Goal: Task Accomplishment & Management: Manage account settings

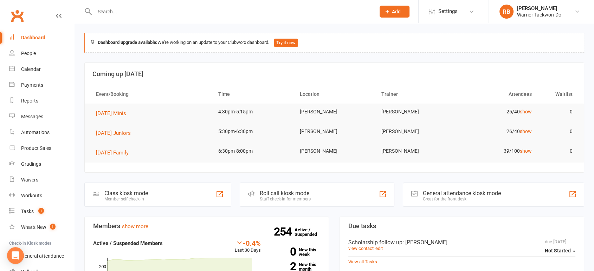
click at [397, 13] on span "Add" at bounding box center [396, 12] width 9 height 6
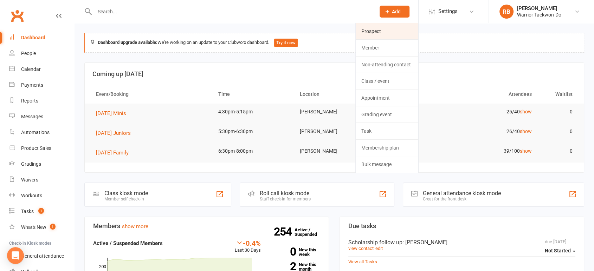
click at [377, 34] on link "Prospect" at bounding box center [387, 31] width 63 height 16
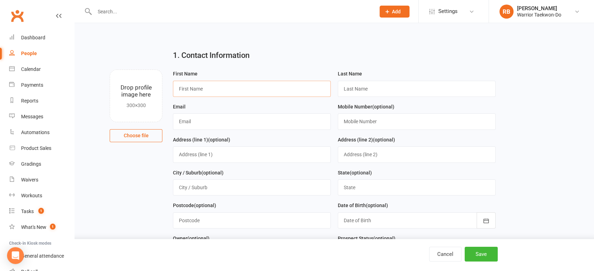
click at [197, 87] on input "text" at bounding box center [252, 89] width 158 height 16
paste input "Ahmelio"
type input "Ahmelio"
click at [406, 89] on input "text" at bounding box center [417, 89] width 158 height 16
type input "Karena"
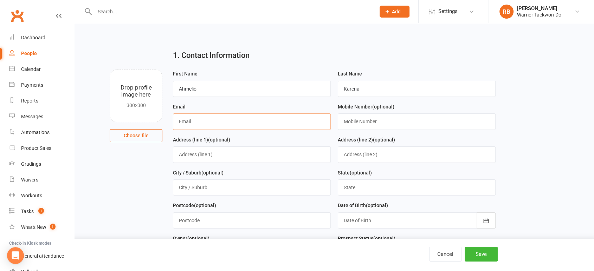
paste input "[EMAIL_ADDRESS][DOMAIN_NAME]"
type input "[EMAIL_ADDRESS][DOMAIN_NAME]"
click at [374, 127] on input "text" at bounding box center [417, 122] width 158 height 16
paste input "0221845984"
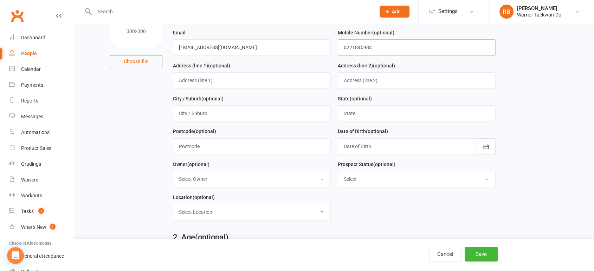
scroll to position [78, 0]
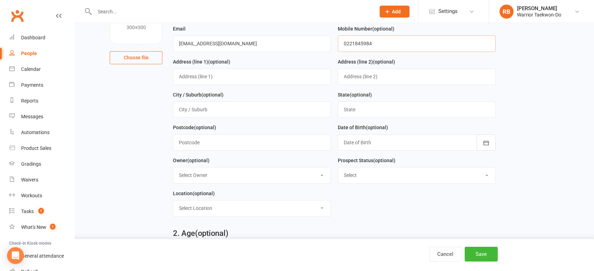
type input "0221845984"
drag, startPoint x: 365, startPoint y: 176, endPoint x: 365, endPoint y: 180, distance: 3.9
click at [365, 176] on select "Select Initial Contact Follow-up Call Follow-up Email Almost Ready Not Ready No…" at bounding box center [416, 175] width 157 height 15
select select "Initial Contact"
click at [338, 168] on select "Select Initial Contact Follow-up Call Follow-up Email Almost Ready Not Ready No…" at bounding box center [416, 175] width 157 height 15
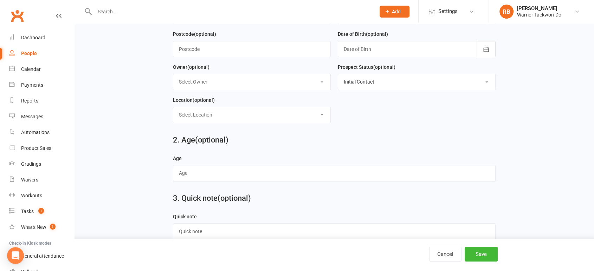
scroll to position [195, 0]
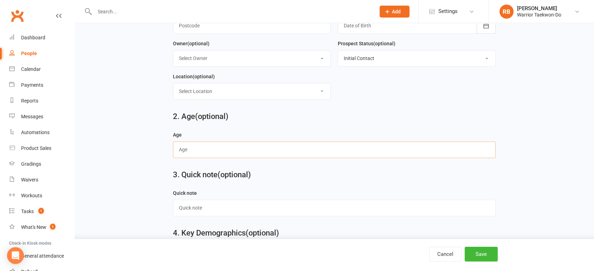
click at [209, 148] on input "text" at bounding box center [334, 150] width 323 height 16
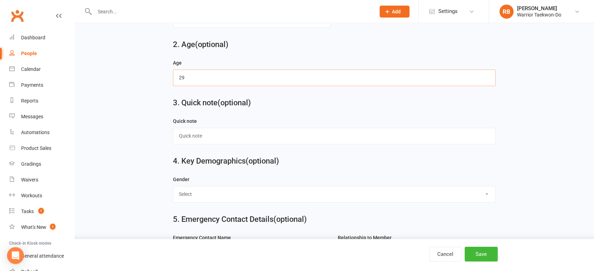
scroll to position [273, 0]
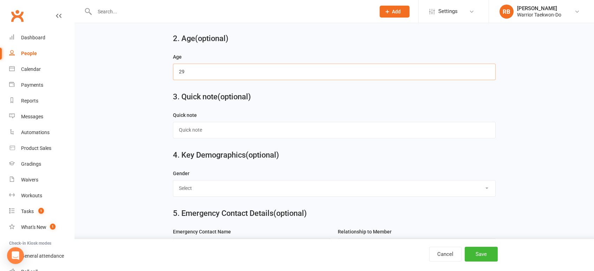
type input "29"
click at [200, 187] on select "Select [DEMOGRAPHIC_DATA] [DEMOGRAPHIC_DATA]" at bounding box center [334, 188] width 322 height 15
click at [195, 189] on select "Select [DEMOGRAPHIC_DATA] [DEMOGRAPHIC_DATA]" at bounding box center [334, 188] width 322 height 15
select select "[DEMOGRAPHIC_DATA]"
click at [173, 181] on select "Select [DEMOGRAPHIC_DATA] [DEMOGRAPHIC_DATA]" at bounding box center [334, 188] width 322 height 15
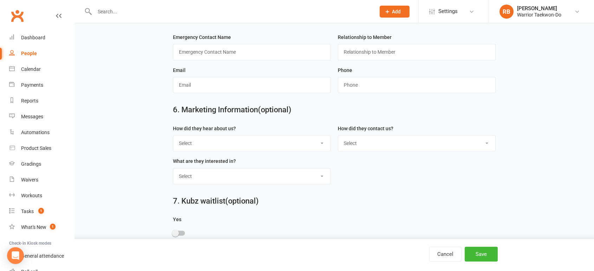
scroll to position [468, 0]
click at [212, 140] on select "Select Google Through A Friend Poster Magazine Walk by Letter Box Drop Facebook" at bounding box center [251, 142] width 157 height 15
select select "Google"
click at [173, 135] on select "Select Google Through A Friend Poster Magazine Walk by Letter Box Drop Facebook" at bounding box center [251, 142] width 157 height 15
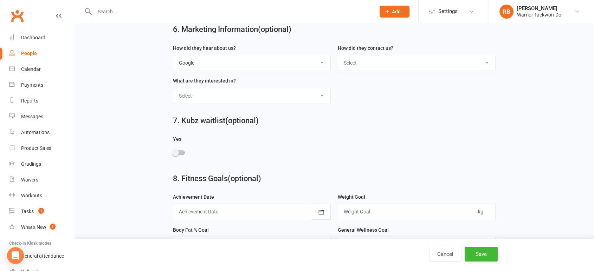
scroll to position [573, 0]
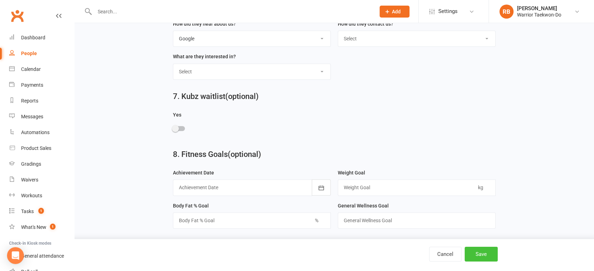
click at [484, 254] on button "Save" at bounding box center [481, 254] width 33 height 15
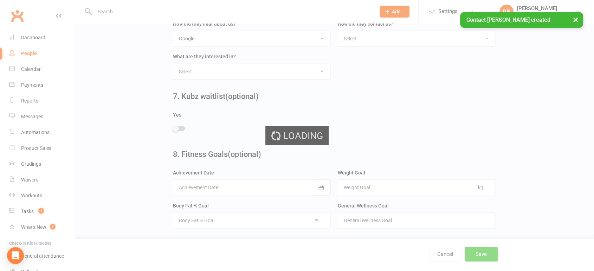
scroll to position [0, 0]
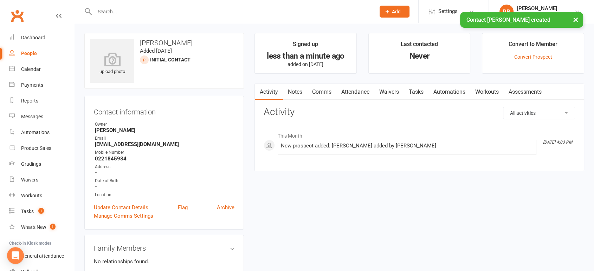
click at [325, 91] on link "Comms" at bounding box center [321, 92] width 29 height 16
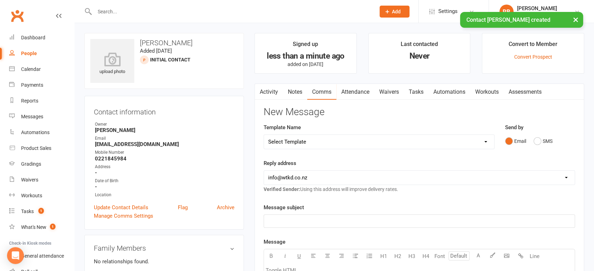
click at [330, 135] on select "Select Template [Email] We Miss You - 1st email [Email] Graduation from Junior …" at bounding box center [379, 142] width 230 height 14
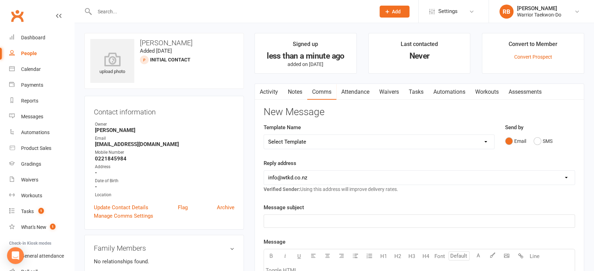
click at [363, 93] on link "Attendance" at bounding box center [355, 92] width 38 height 16
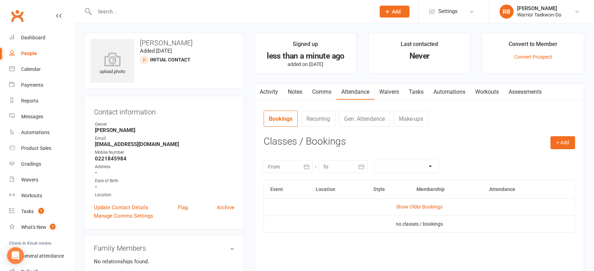
scroll to position [78, 0]
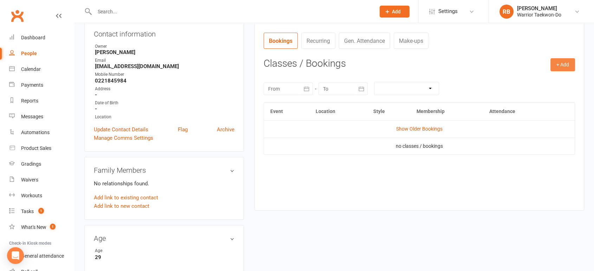
click at [557, 61] on button "+ Add" at bounding box center [562, 64] width 25 height 13
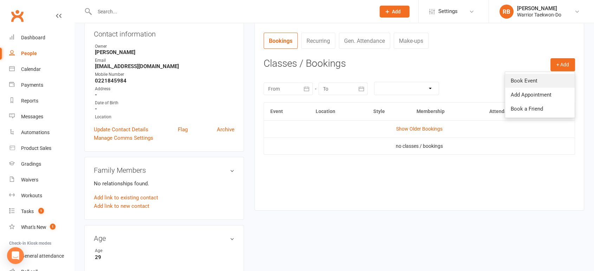
click at [511, 82] on link "Book Event" at bounding box center [540, 81] width 70 height 14
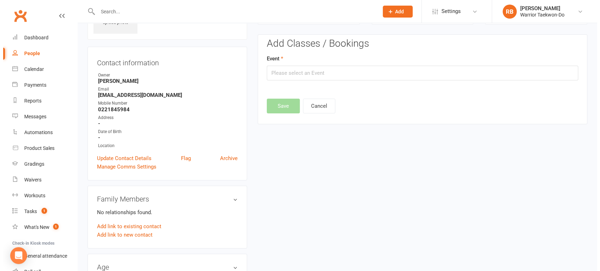
scroll to position [48, 0]
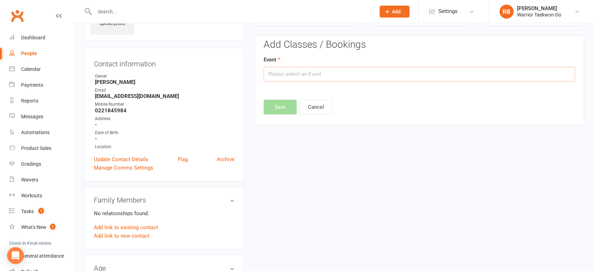
click at [316, 77] on input "text" at bounding box center [419, 74] width 311 height 15
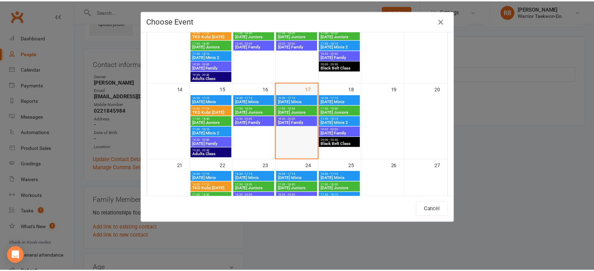
scroll to position [156, 0]
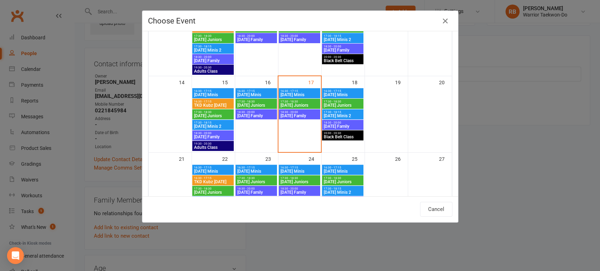
click at [340, 124] on span "[DATE] Family" at bounding box center [342, 126] width 39 height 4
type input "[DATE] Family - [DATE] 6:30:00 PM"
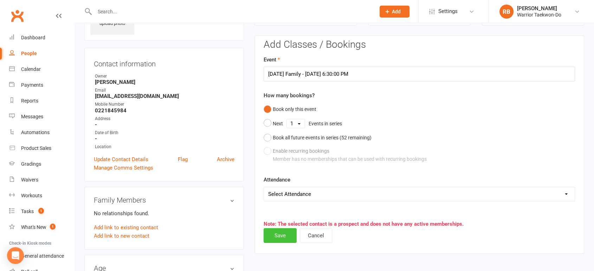
click at [285, 232] on button "Save" at bounding box center [280, 235] width 33 height 15
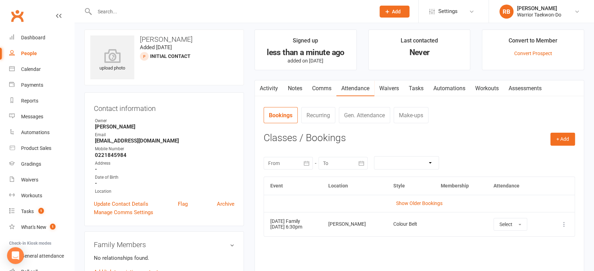
scroll to position [0, 0]
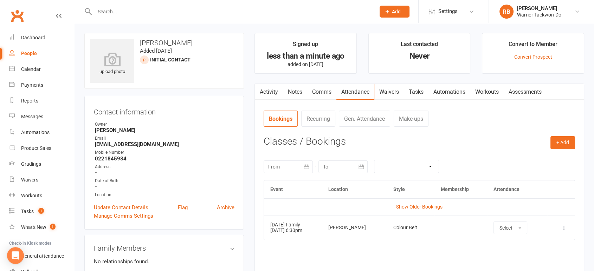
click at [326, 89] on link "Comms" at bounding box center [321, 92] width 29 height 16
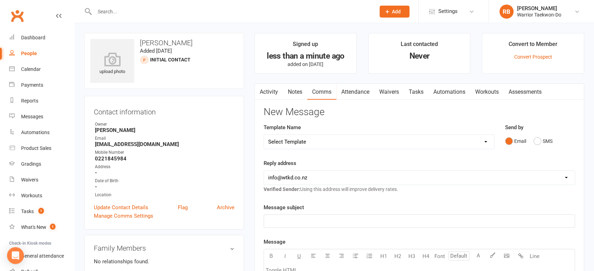
click at [323, 136] on select "Select Template [Email] We Miss You - 1st email [Email] Graduation from Junior …" at bounding box center [379, 142] width 230 height 14
click at [264, 135] on select "Select Template [Email] We Miss You - 1st email [Email] Graduation from Junior …" at bounding box center [379, 142] width 230 height 14
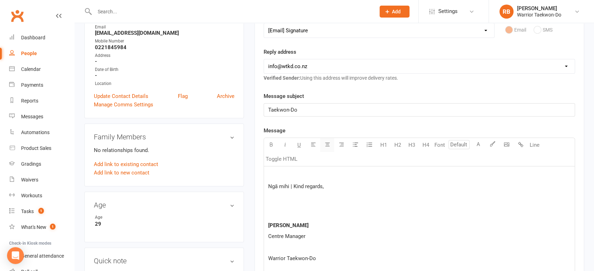
scroll to position [78, 0]
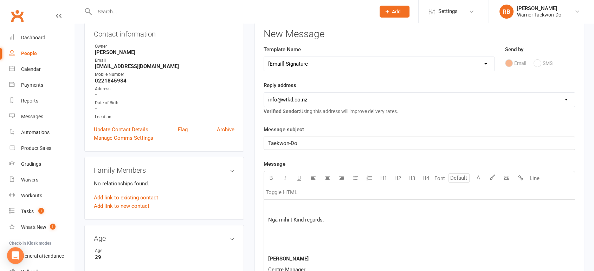
click at [295, 65] on select "Select Template [Email] We Miss You - 1st email [Email] Graduation from Junior …" at bounding box center [379, 64] width 230 height 14
select select "49"
click at [264, 57] on select "Select Template [Email] We Miss You - 1st email [Email] Graduation from Junior …" at bounding box center [379, 64] width 230 height 14
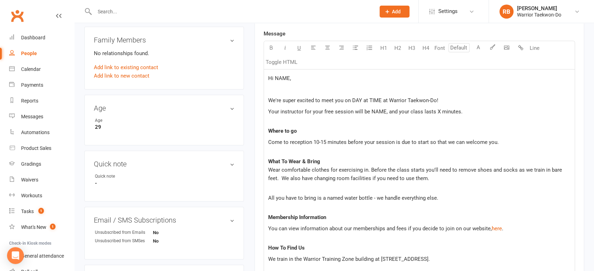
scroll to position [234, 0]
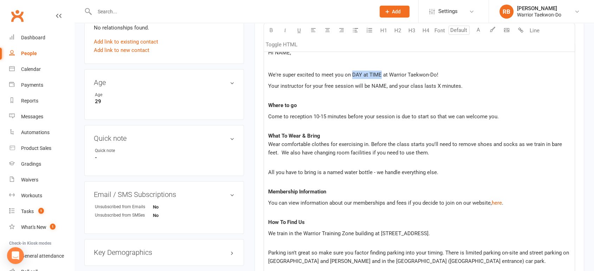
drag, startPoint x: 350, startPoint y: 73, endPoint x: 380, endPoint y: 72, distance: 29.2
click at [380, 72] on span "We're super excited to meet you on DAY at TIME at Warrior Taekwon-Do!" at bounding box center [353, 75] width 170 height 6
drag, startPoint x: 371, startPoint y: 88, endPoint x: 385, endPoint y: 86, distance: 13.5
click at [385, 86] on span "Your instructor for your free session will be NAME, and your class lasts X minu…" at bounding box center [365, 86] width 194 height 6
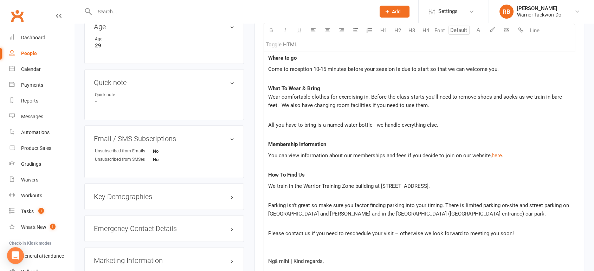
scroll to position [195, 0]
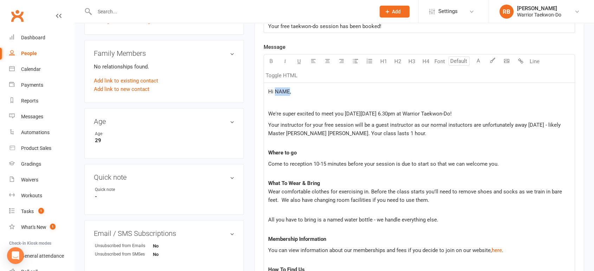
drag, startPoint x: 274, startPoint y: 92, endPoint x: 288, endPoint y: 91, distance: 13.7
click at [288, 91] on span "Hi NAME," at bounding box center [279, 92] width 23 height 6
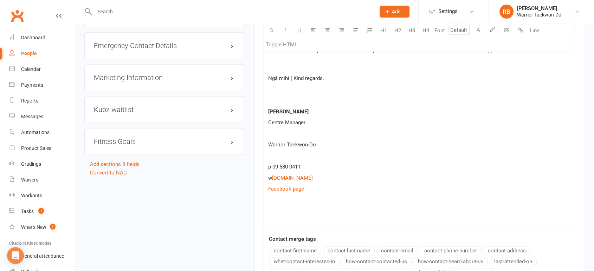
scroll to position [606, 0]
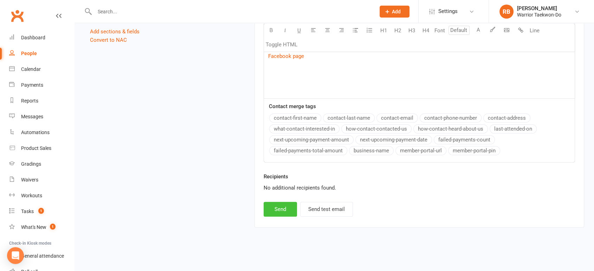
click at [276, 203] on button "Send" at bounding box center [280, 209] width 33 height 15
select select
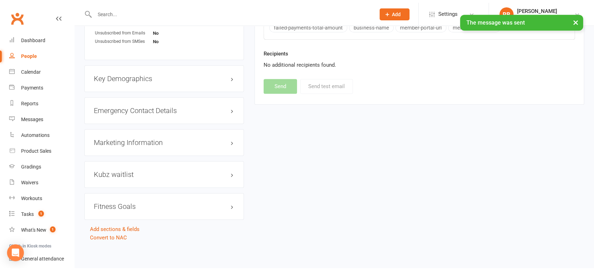
scroll to position [405, 0]
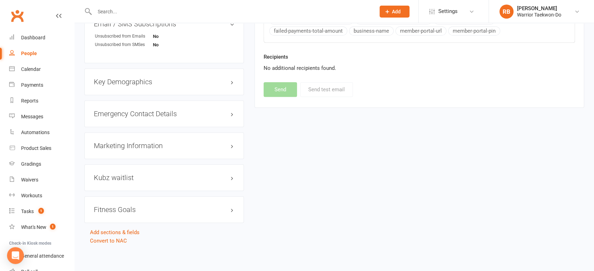
click at [107, 13] on input "text" at bounding box center [231, 12] width 278 height 10
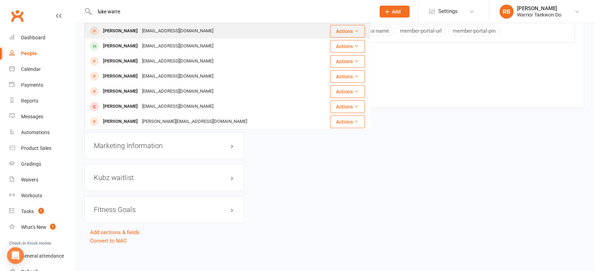
type input "luke warre"
click at [123, 27] on div "[PERSON_NAME]" at bounding box center [120, 31] width 39 height 10
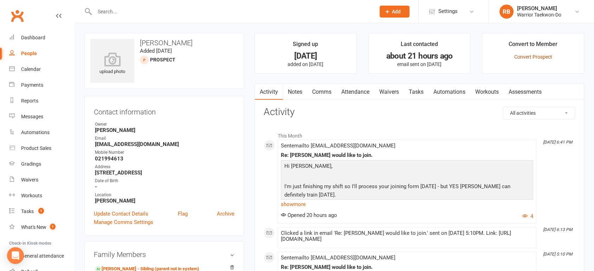
click at [533, 57] on link "Convert Prospect" at bounding box center [533, 57] width 38 height 6
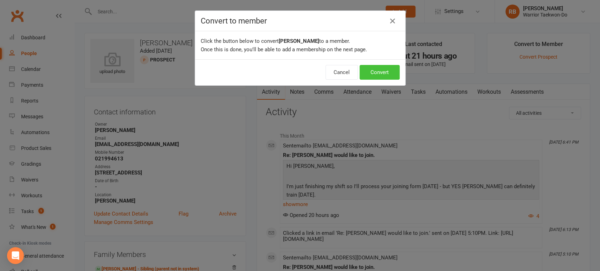
click at [380, 68] on button "Convert" at bounding box center [380, 72] width 40 height 15
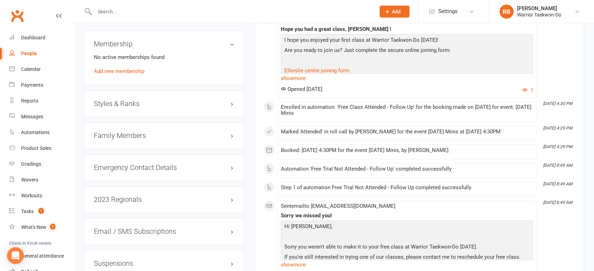
scroll to position [429, 0]
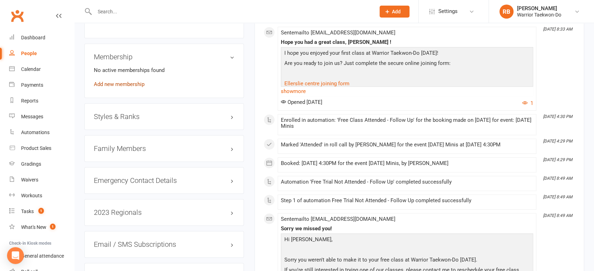
click at [124, 82] on link "Add new membership" at bounding box center [119, 84] width 51 height 6
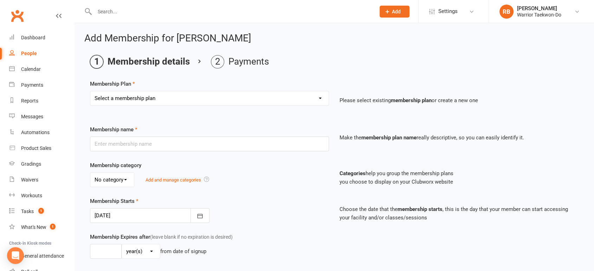
click at [131, 95] on select "Select a membership plan Create new Membership Plan Individual 1x/week Compleme…" at bounding box center [209, 98] width 238 height 14
select select "6"
click at [90, 91] on select "Select a membership plan Create new Membership Plan Individual 1x/week Compleme…" at bounding box center [209, 98] width 238 height 14
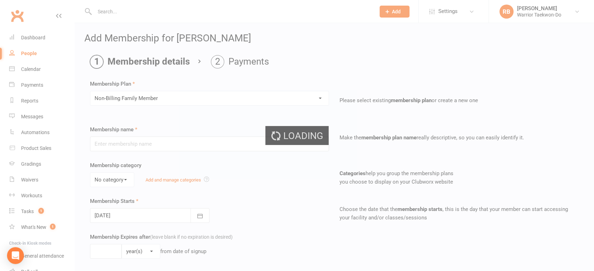
type input "Non-Billing Family Member"
select select "1"
type input "0"
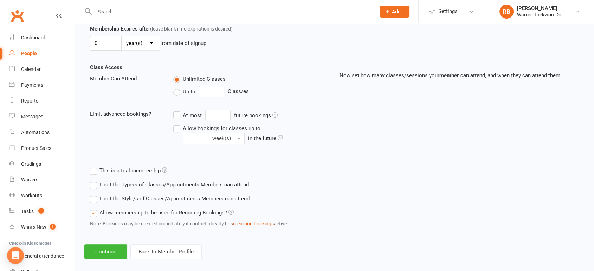
scroll to position [216, 0]
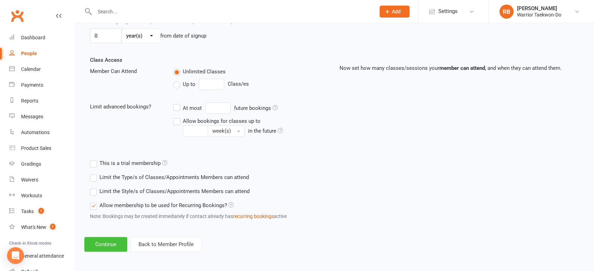
click at [104, 247] on button "Continue" at bounding box center [105, 244] width 43 height 15
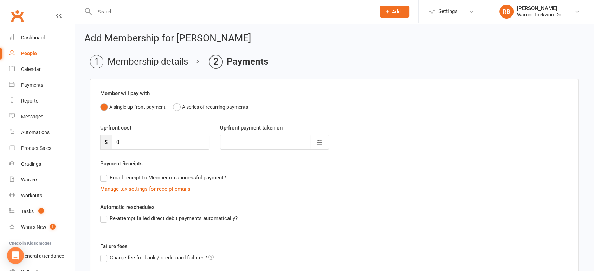
scroll to position [83, 0]
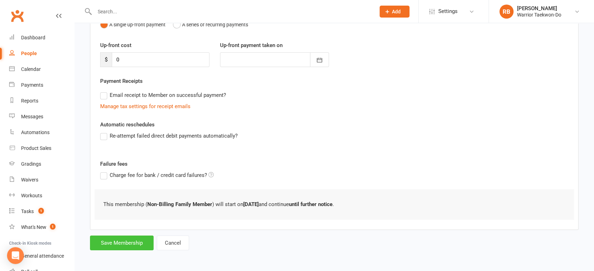
click at [135, 244] on button "Save Membership" at bounding box center [122, 243] width 64 height 15
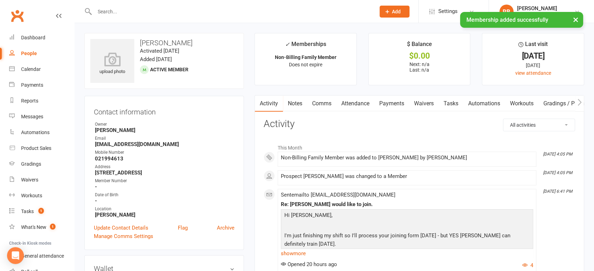
click at [357, 105] on link "Attendance" at bounding box center [355, 104] width 38 height 16
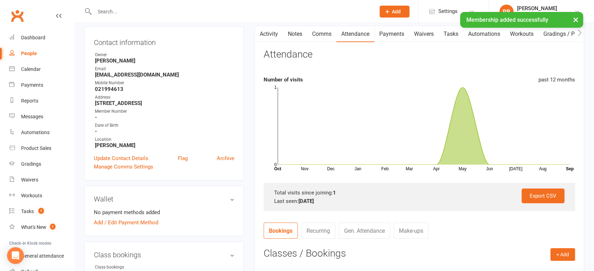
scroll to position [195, 0]
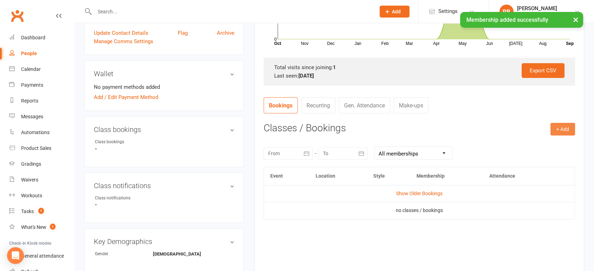
click at [552, 127] on button "+ Add" at bounding box center [562, 129] width 25 height 13
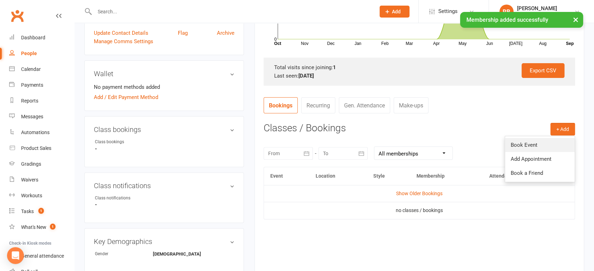
click at [531, 140] on link "Book Event" at bounding box center [540, 145] width 70 height 14
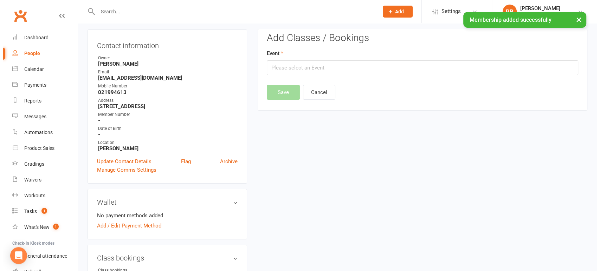
scroll to position [60, 0]
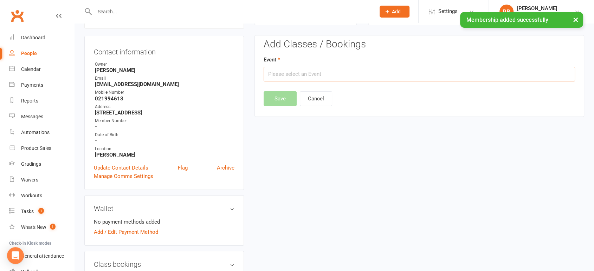
click at [292, 69] on input "text" at bounding box center [419, 74] width 311 height 15
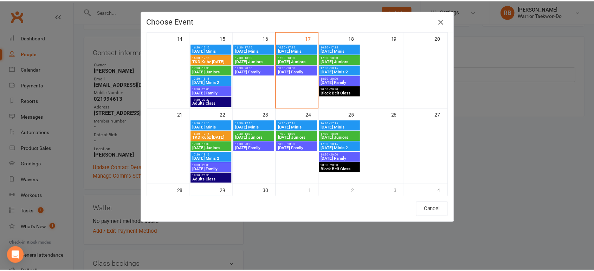
scroll to position [156, 0]
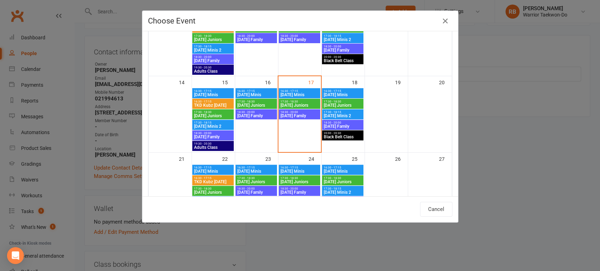
click at [298, 91] on span "16:30 - 17:15" at bounding box center [299, 91] width 39 height 3
type input "[DATE] Minis - [DATE] 4:30:00 PM"
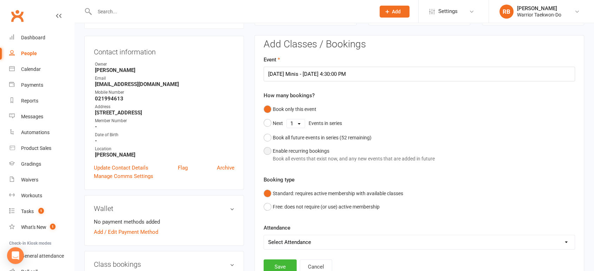
click at [287, 153] on div "Enable recurring bookings Book all events that exist now, and any new events th…" at bounding box center [354, 155] width 162 height 16
select select "book_from_now"
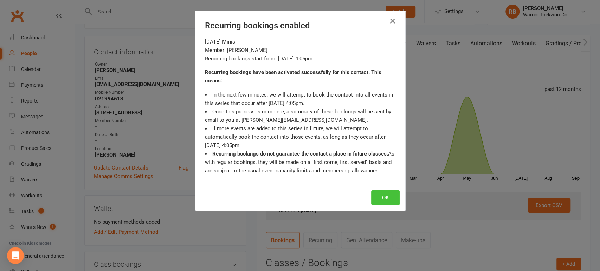
click at [371, 195] on button "OK" at bounding box center [385, 197] width 28 height 15
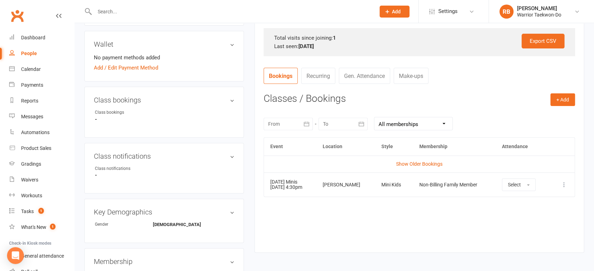
scroll to position [256, 0]
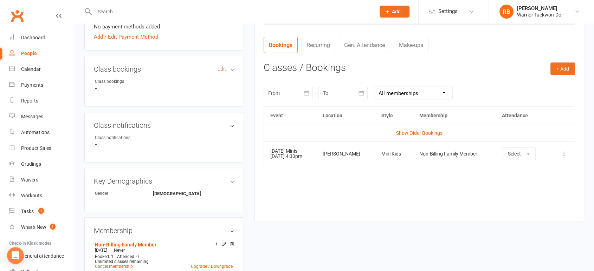
click at [222, 67] on link "edit" at bounding box center [222, 69] width 8 height 6
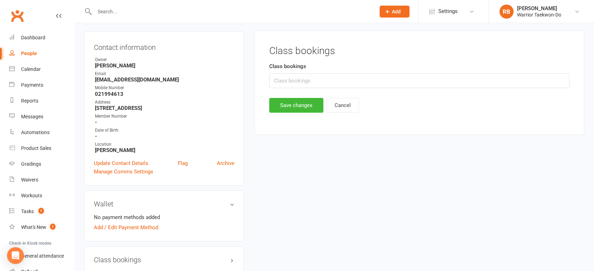
scroll to position [60, 0]
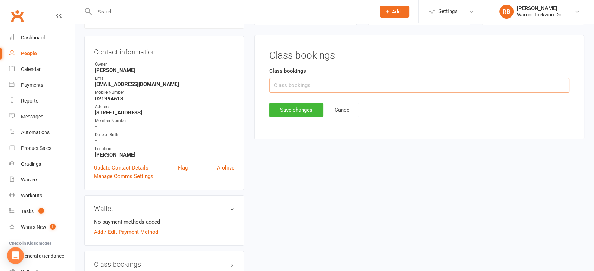
click at [313, 86] on input "text" at bounding box center [419, 85] width 300 height 15
type input "Wed 4.30pm"
click at [297, 112] on button "Save changes" at bounding box center [296, 110] width 54 height 15
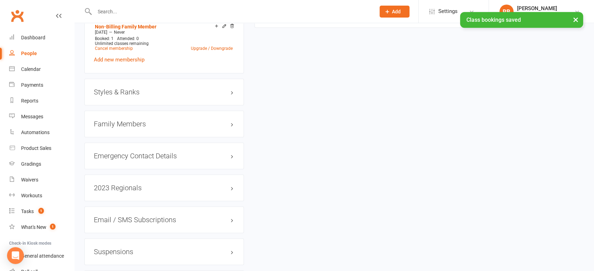
scroll to position [451, 0]
click at [155, 92] on h3 "Styles & Ranks" at bounding box center [164, 92] width 141 height 8
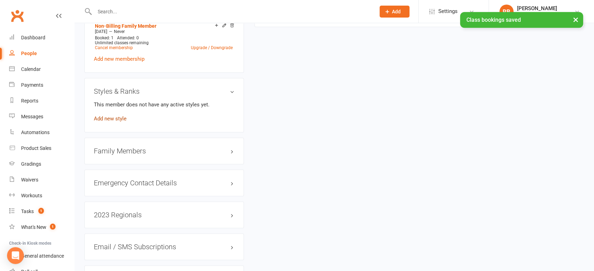
click at [121, 116] on link "Add new style" at bounding box center [110, 119] width 33 height 6
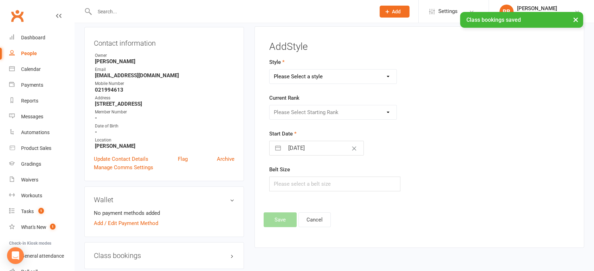
scroll to position [60, 0]
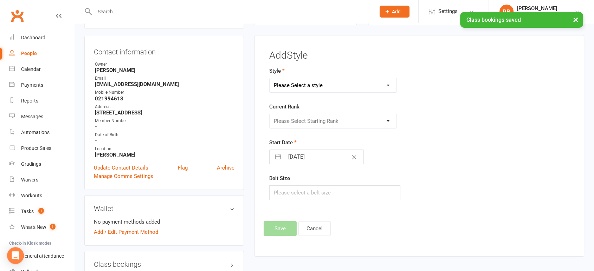
click at [304, 86] on select "Please Select a style Colour Belt Mini Kids TKD Kubz" at bounding box center [333, 85] width 127 height 14
select select "2482"
click at [270, 78] on select "Please Select a style Colour Belt Mini Kids TKD Kubz" at bounding box center [333, 85] width 127 height 14
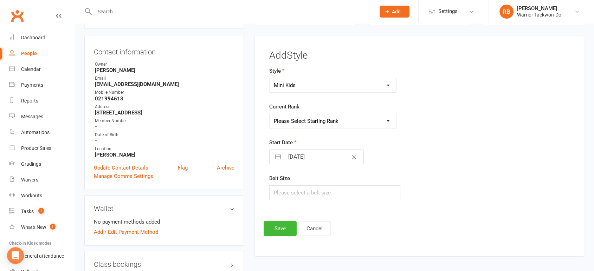
click at [299, 118] on select "Please Select Starting Rank White Belt First Yellow First Green First Blue Firs…" at bounding box center [333, 121] width 127 height 14
select select "26984"
click at [270, 114] on select "Please Select Starting Rank White Belt First Yellow First Green First Blue Firs…" at bounding box center [333, 121] width 127 height 14
click at [280, 231] on button "Save" at bounding box center [280, 228] width 33 height 15
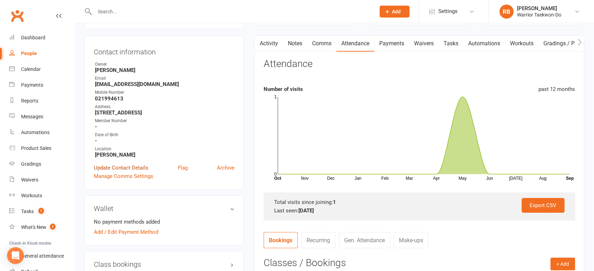
click at [126, 167] on link "Update Contact Details" at bounding box center [121, 168] width 54 height 8
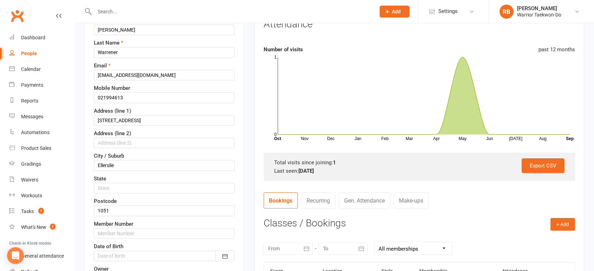
scroll to position [150, 0]
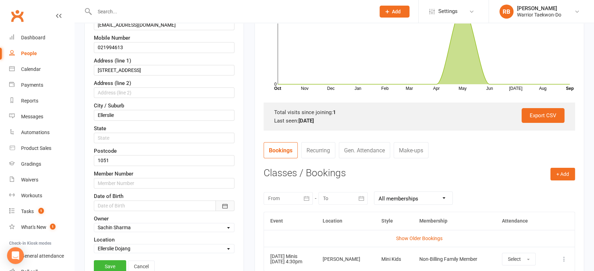
click at [222, 206] on icon "button" at bounding box center [224, 206] width 7 height 7
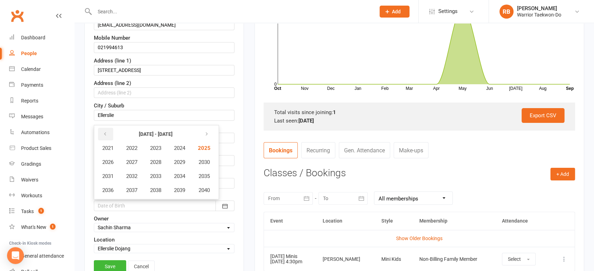
click at [103, 135] on icon "button" at bounding box center [105, 134] width 5 height 6
click at [203, 188] on span "2020" at bounding box center [203, 190] width 11 height 6
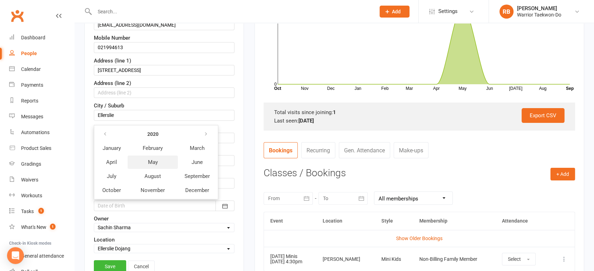
click at [160, 160] on button "May" at bounding box center [153, 162] width 50 height 13
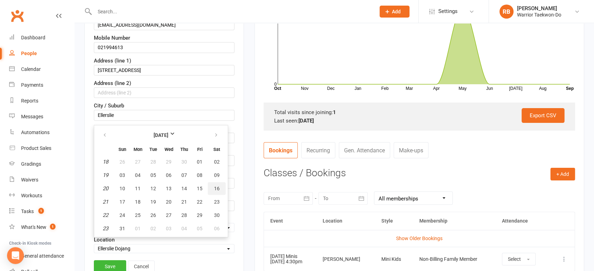
click at [215, 183] on button "16" at bounding box center [217, 188] width 18 height 13
type input "[DATE]"
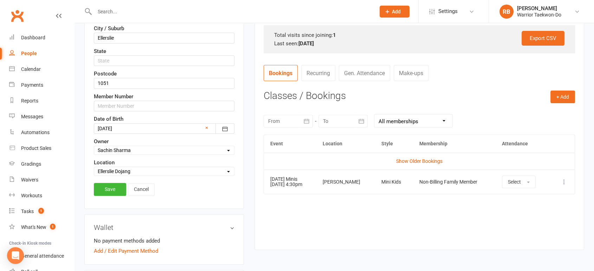
scroll to position [228, 0]
click at [110, 190] on link "Save" at bounding box center [110, 188] width 32 height 13
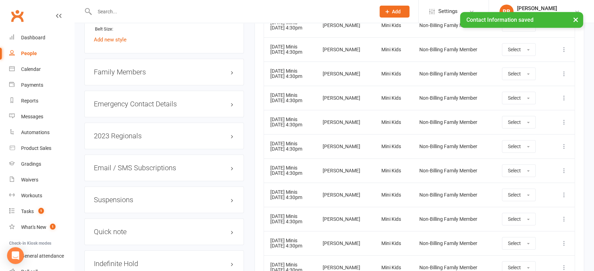
scroll to position [581, 0]
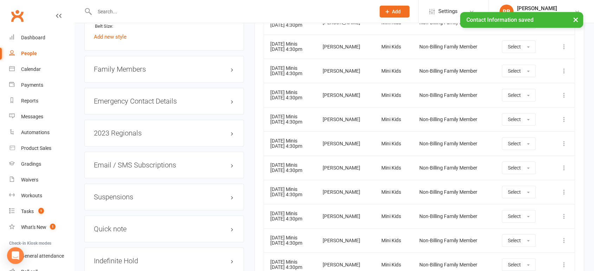
click at [177, 67] on h3 "Family Members" at bounding box center [164, 69] width 141 height 8
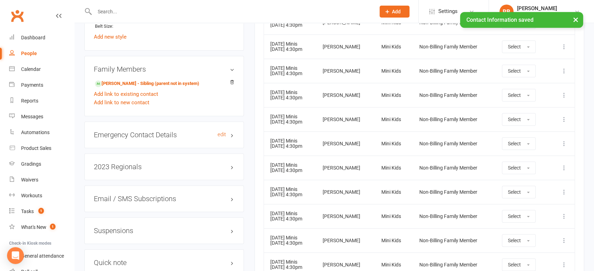
click at [169, 131] on h3 "Emergency Contact Details edit" at bounding box center [164, 135] width 141 height 8
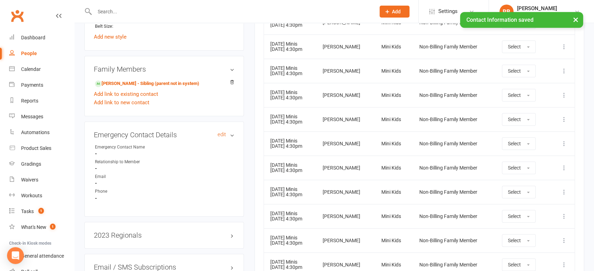
click at [217, 132] on h3 "Emergency Contact Details edit" at bounding box center [164, 135] width 141 height 8
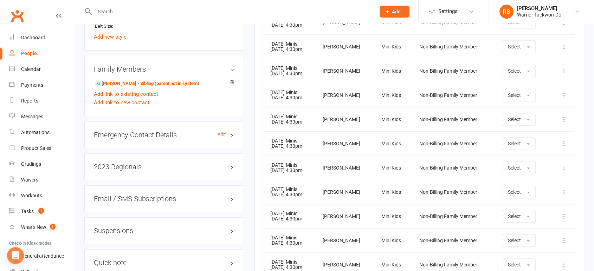
click at [222, 134] on link "edit" at bounding box center [222, 135] width 8 height 6
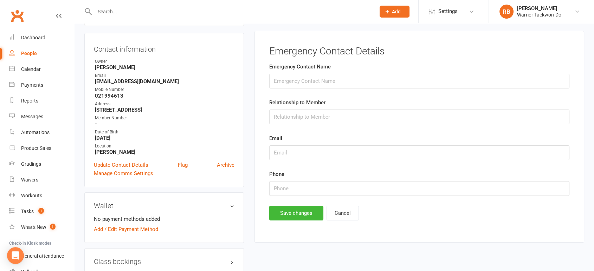
scroll to position [60, 0]
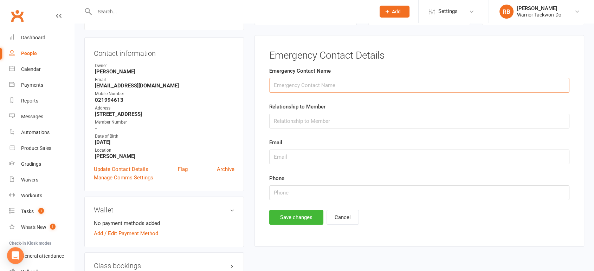
click at [319, 80] on input "text" at bounding box center [419, 85] width 300 height 15
type input "[PERSON_NAME]"
click at [300, 213] on button "Save changes" at bounding box center [296, 217] width 54 height 15
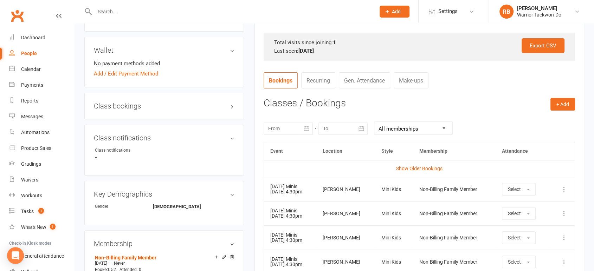
scroll to position [234, 0]
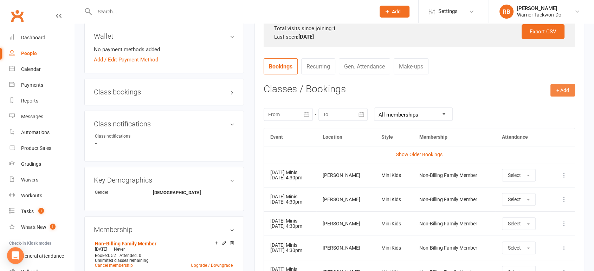
click at [558, 90] on button "+ Add" at bounding box center [562, 90] width 25 height 13
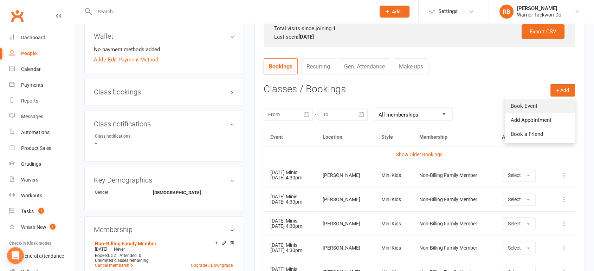
click at [535, 105] on link "Book Event" at bounding box center [540, 106] width 70 height 14
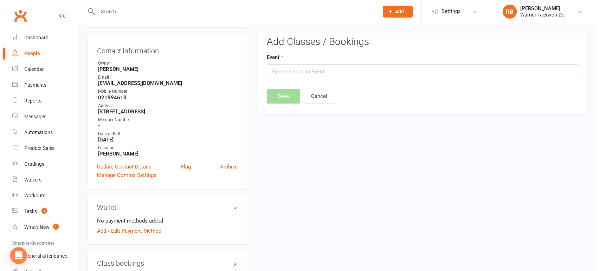
scroll to position [60, 0]
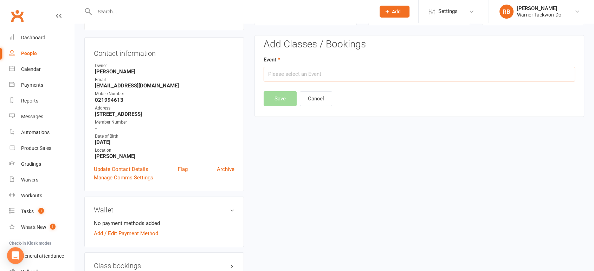
click at [326, 78] on input "text" at bounding box center [419, 74] width 311 height 15
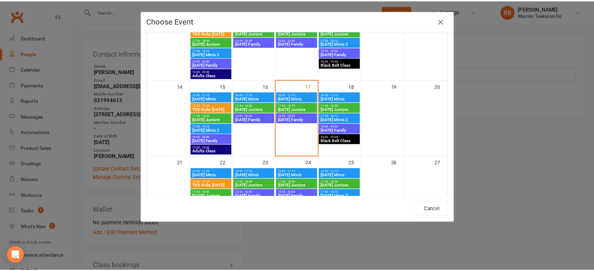
scroll to position [195, 0]
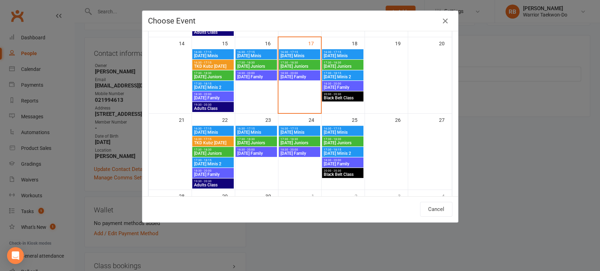
click at [344, 55] on span "[DATE] Minis" at bounding box center [342, 56] width 39 height 4
type input "[DATE] Minis - [DATE] 4:30:00 PM"
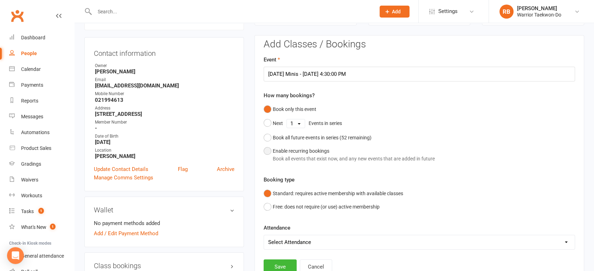
click at [292, 158] on div "Book all events that exist now, and any new events that are added in future" at bounding box center [354, 159] width 162 height 8
select select "book_from_now"
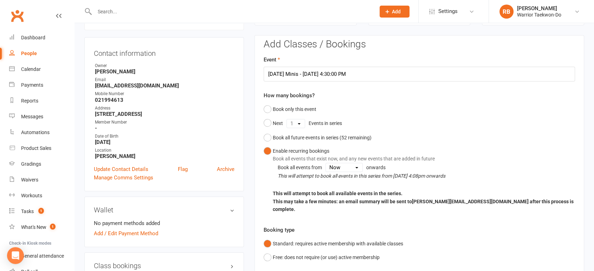
scroll to position [216, 0]
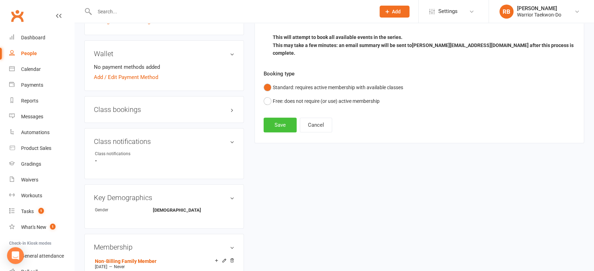
click at [284, 118] on button "Save" at bounding box center [280, 125] width 33 height 15
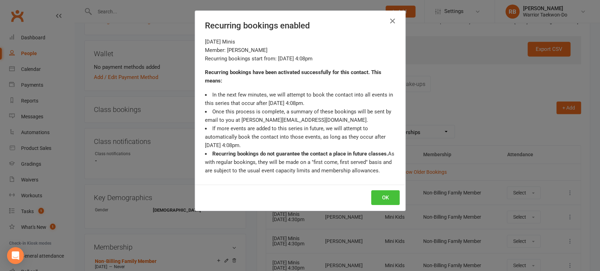
click at [386, 192] on button "OK" at bounding box center [385, 197] width 28 height 15
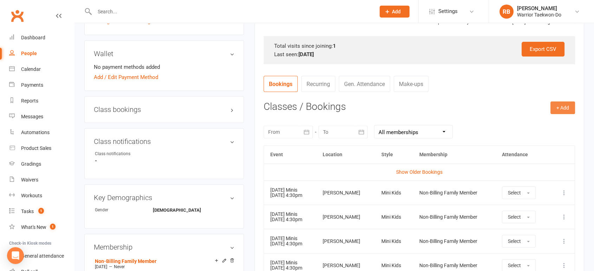
click at [560, 110] on button "+ Add" at bounding box center [562, 108] width 25 height 13
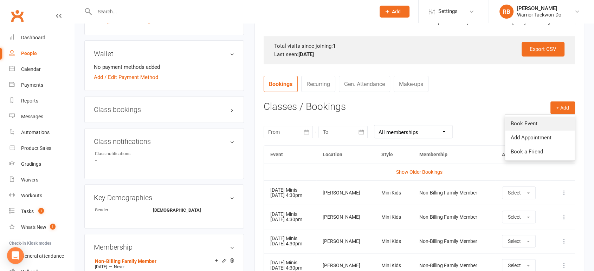
click at [528, 129] on link "Book Event" at bounding box center [540, 124] width 70 height 14
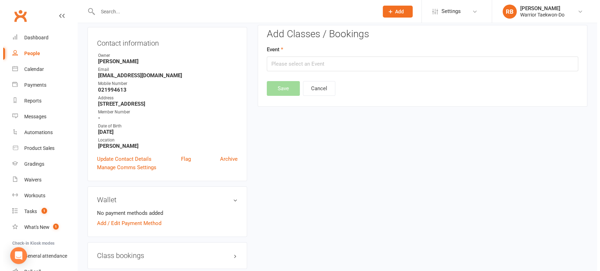
scroll to position [60, 0]
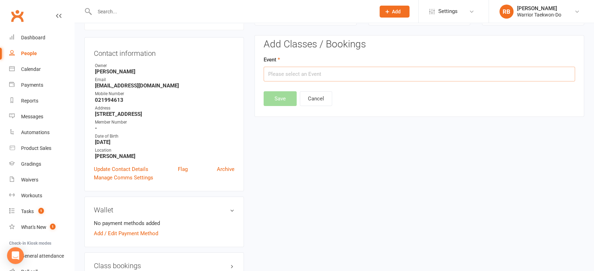
click at [283, 70] on input "text" at bounding box center [419, 74] width 311 height 15
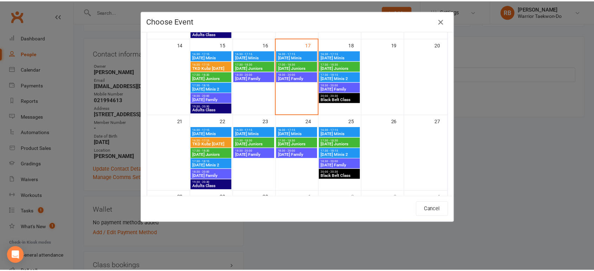
scroll to position [195, 0]
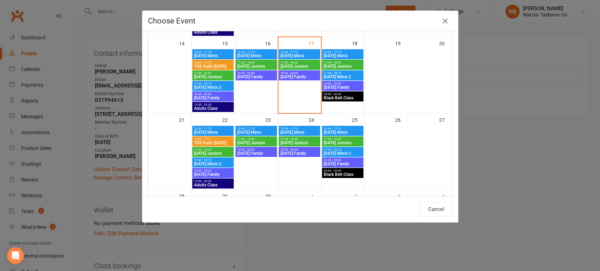
click at [255, 130] on span "[DATE] Minis" at bounding box center [256, 132] width 39 height 4
type input "[DATE] Minis - [DATE] 4:30:00 PM"
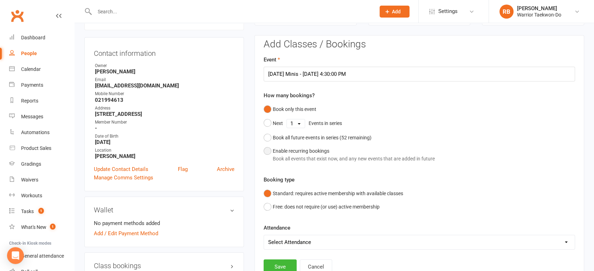
click at [295, 153] on div "Enable recurring bookings Book all events that exist now, and any new events th…" at bounding box center [354, 155] width 162 height 16
select select "book_from_now"
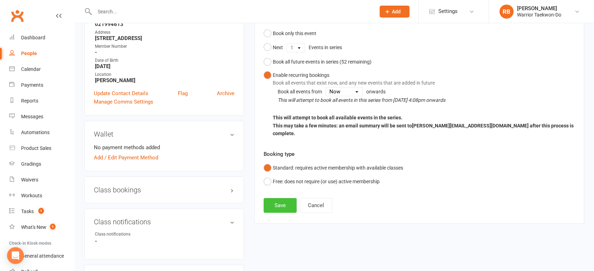
scroll to position [177, 0]
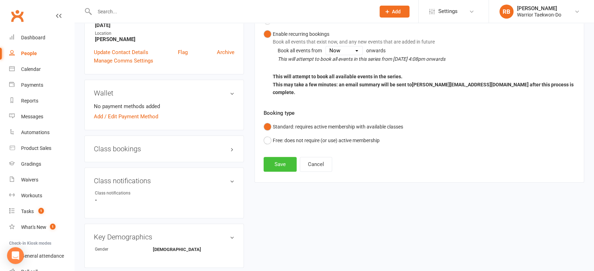
click at [280, 157] on button "Save" at bounding box center [280, 164] width 33 height 15
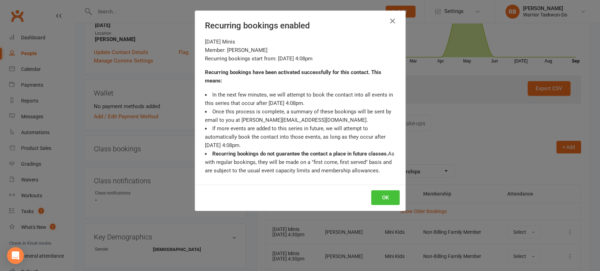
click at [383, 198] on button "OK" at bounding box center [385, 197] width 28 height 15
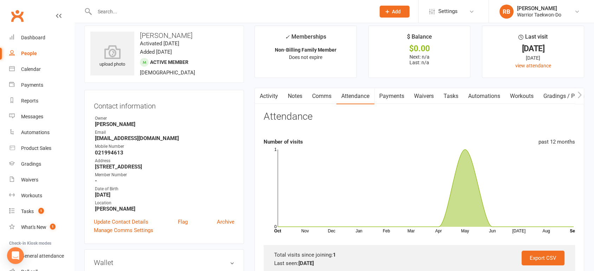
scroll to position [0, 0]
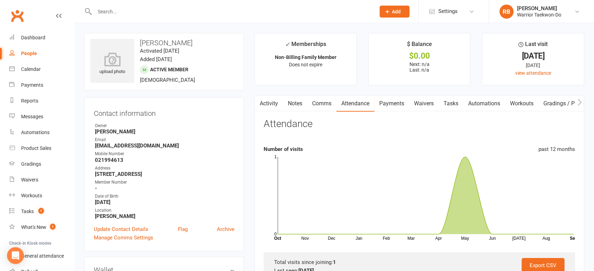
click at [483, 106] on link "Automations" at bounding box center [484, 104] width 42 height 16
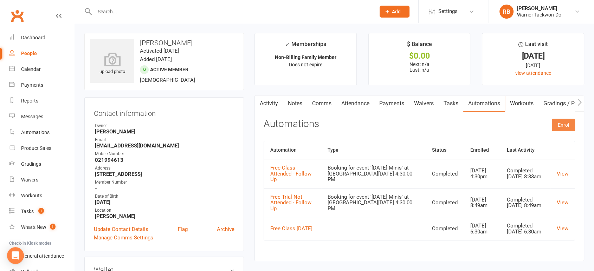
click at [557, 126] on button "Enrol" at bounding box center [563, 125] width 23 height 13
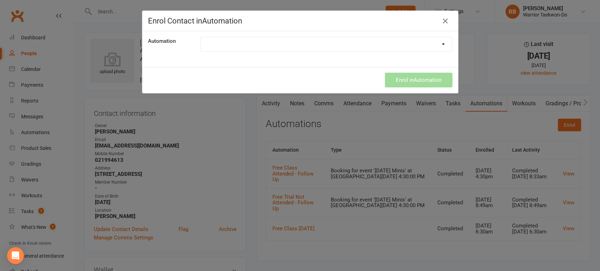
click at [233, 41] on select at bounding box center [326, 44] width 251 height 14
select select "5268"
click at [201, 37] on select "Autopayment Fail Birthday Alert Class reminders Create MakeUp Class After Absen…" at bounding box center [326, 44] width 251 height 14
click at [416, 84] on button "Enrol in Automation" at bounding box center [418, 80] width 67 height 15
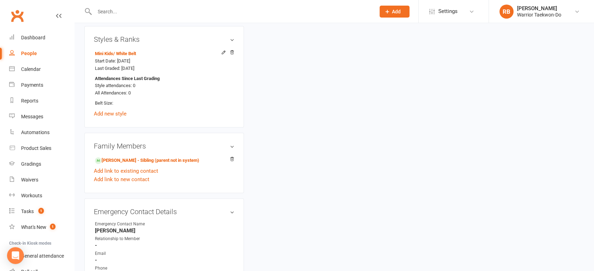
scroll to position [547, 0]
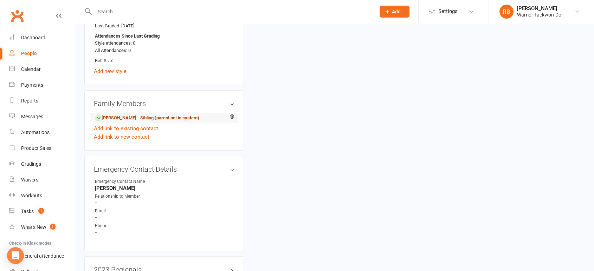
click at [147, 118] on link "[PERSON_NAME] - Sibling (parent not in system)" at bounding box center [147, 118] width 104 height 7
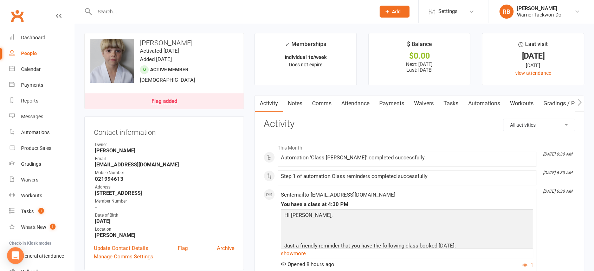
click at [380, 103] on link "Payments" at bounding box center [391, 104] width 35 height 16
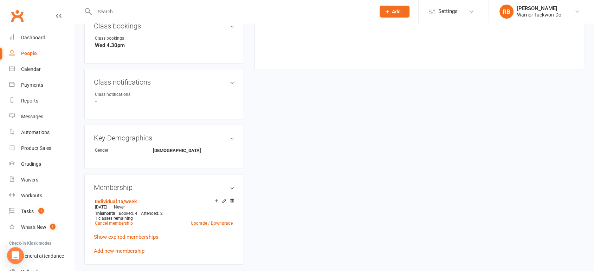
scroll to position [390, 0]
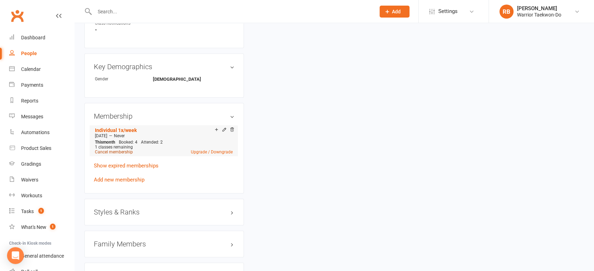
click at [125, 150] on link "Cancel membership" at bounding box center [114, 152] width 38 height 5
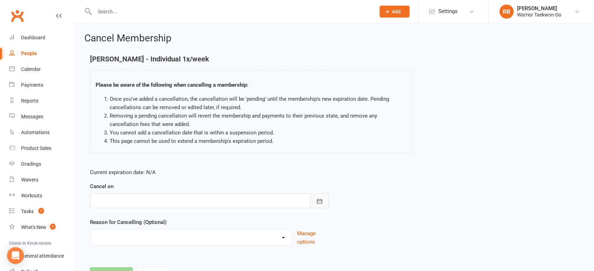
click at [322, 202] on icon "button" at bounding box center [319, 201] width 5 height 5
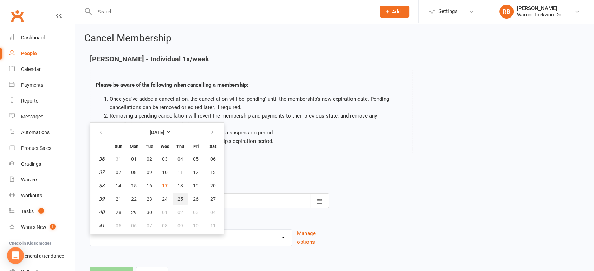
click at [177, 200] on span "25" at bounding box center [180, 199] width 6 height 6
type input "[DATE]"
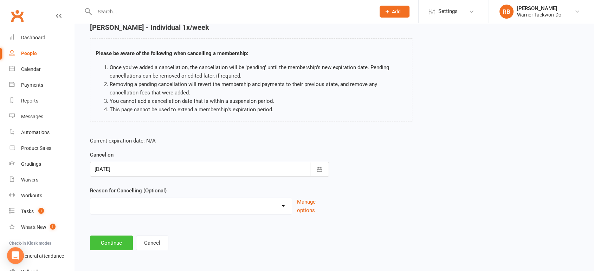
click at [117, 239] on button "Continue" at bounding box center [111, 243] width 43 height 15
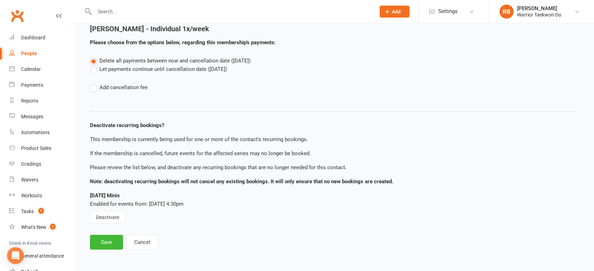
scroll to position [30, 0]
click at [101, 243] on button "Save" at bounding box center [106, 242] width 33 height 15
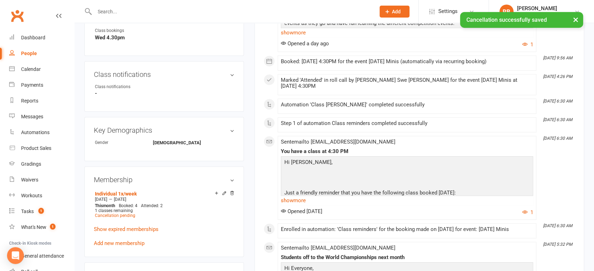
scroll to position [351, 0]
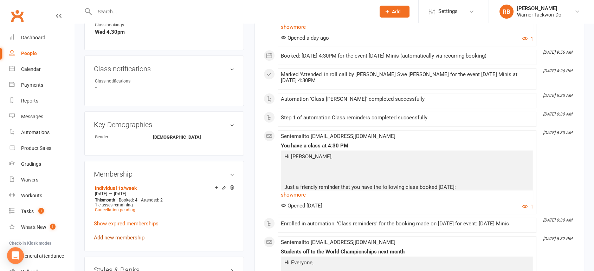
click at [127, 237] on link "Add new membership" at bounding box center [119, 238] width 51 height 6
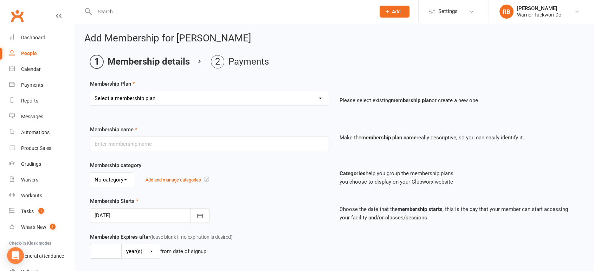
click at [193, 100] on select "Select a membership plan Create new Membership Plan Individual 1x/week Compleme…" at bounding box center [209, 98] width 238 height 14
select select "4"
click at [90, 91] on select "Select a membership plan Create new Membership Plan Individual 1x/week Compleme…" at bounding box center [209, 98] width 238 height 14
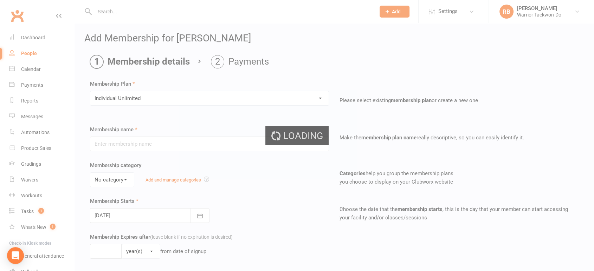
type input "Individual Unlimited"
select select "1"
type input "0"
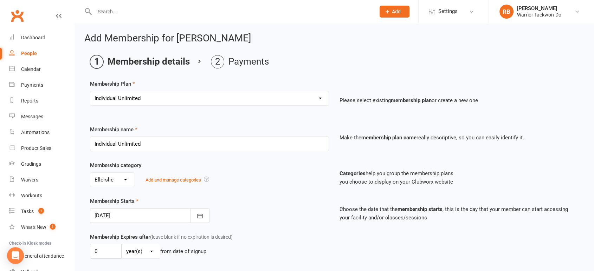
click at [146, 103] on select "Select a membership plan Create new Membership Plan Individual 1x/week Compleme…" at bounding box center [209, 98] width 238 height 14
select select "3"
click at [90, 91] on select "Select a membership plan Create new Membership Plan Individual 1x/week Compleme…" at bounding box center [209, 98] width 238 height 14
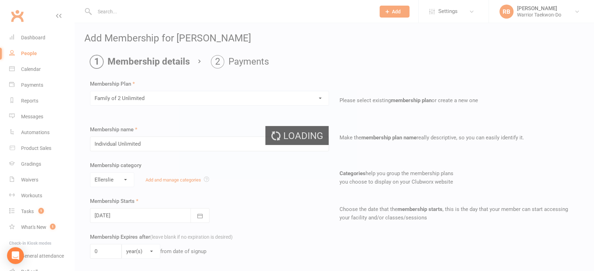
type input "Family of 2 Unlimited"
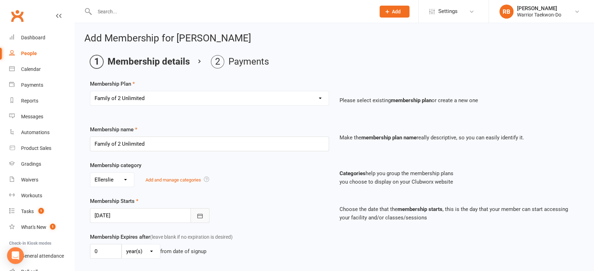
click at [198, 215] on icon "button" at bounding box center [199, 216] width 7 height 7
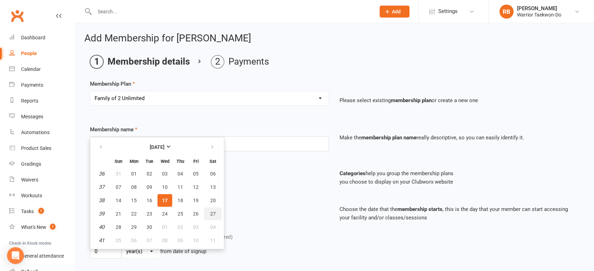
click at [211, 213] on span "27" at bounding box center [213, 214] width 6 height 6
type input "[DATE]"
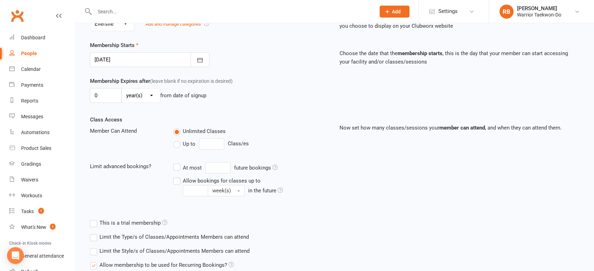
scroll to position [216, 0]
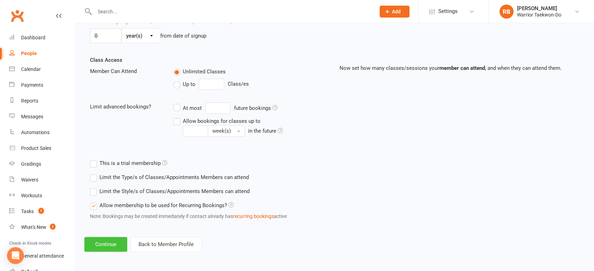
click at [116, 244] on button "Continue" at bounding box center [105, 244] width 43 height 15
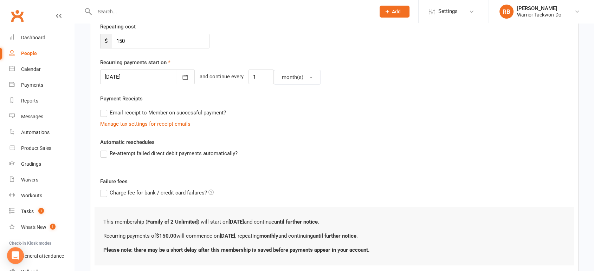
scroll to position [183, 0]
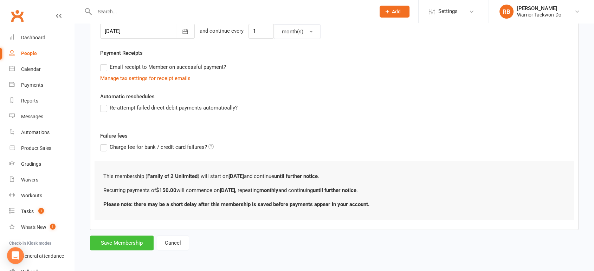
click at [134, 245] on button "Save Membership" at bounding box center [122, 243] width 64 height 15
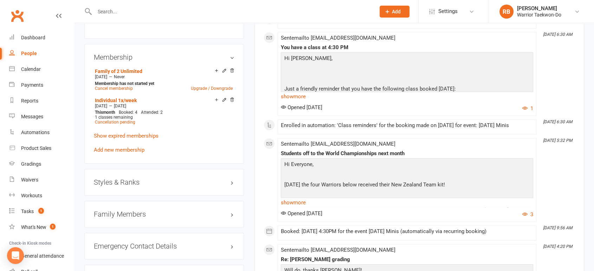
scroll to position [547, 0]
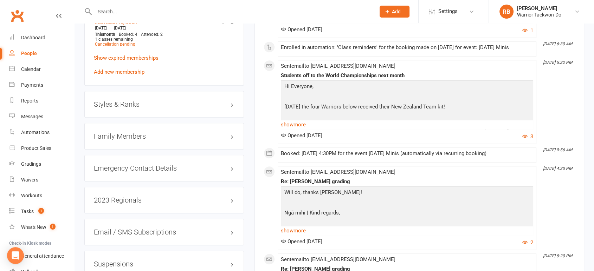
click at [186, 132] on h3 "Family Members" at bounding box center [164, 136] width 141 height 8
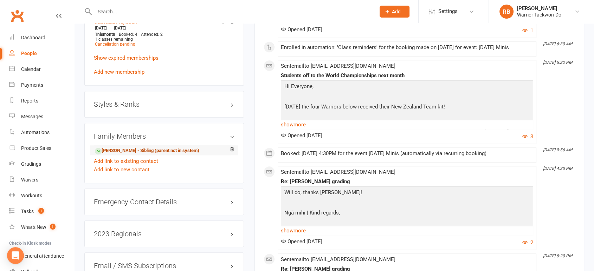
click at [151, 148] on link "[PERSON_NAME] - Sibling (parent not in system)" at bounding box center [147, 150] width 104 height 7
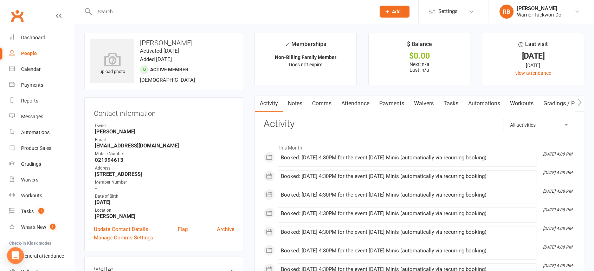
click at [316, 101] on link "Comms" at bounding box center [321, 104] width 29 height 16
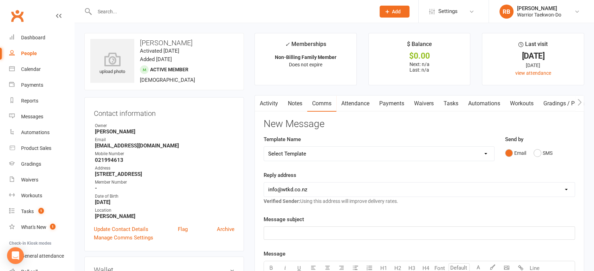
click at [315, 153] on select "Select Template [Email] We Miss You - 1st email [Email] Graduation from Junior …" at bounding box center [379, 154] width 230 height 14
select select "15"
click at [264, 147] on select "Select Template [Email] We Miss You - 1st email [Email] Graduation from Junior …" at bounding box center [379, 154] width 230 height 14
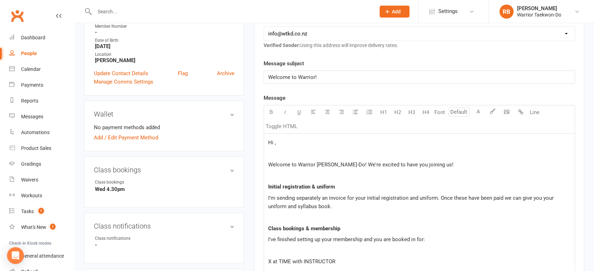
scroll to position [234, 0]
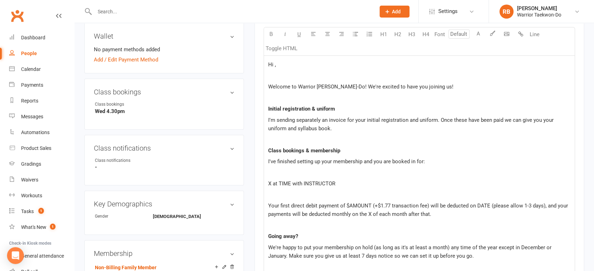
click at [312, 66] on p "Hi ," at bounding box center [419, 64] width 302 height 8
drag, startPoint x: 439, startPoint y: 86, endPoint x: 250, endPoint y: 84, distance: 189.1
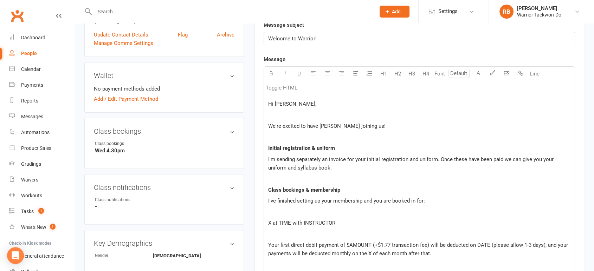
scroll to position [208, 0]
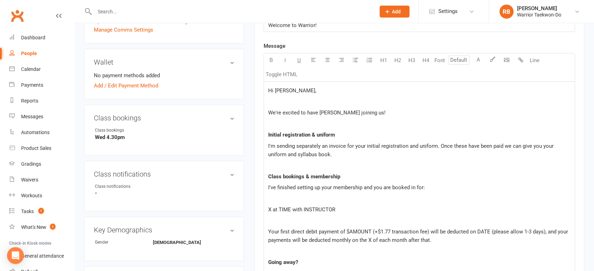
click at [383, 150] on p "I'm sending separately an invoice for your initial registration and uniform. On…" at bounding box center [419, 150] width 302 height 17
click at [367, 151] on p "I'm sending separately an invoice for your initial registration and uniform. On…" at bounding box center [419, 150] width 302 height 17
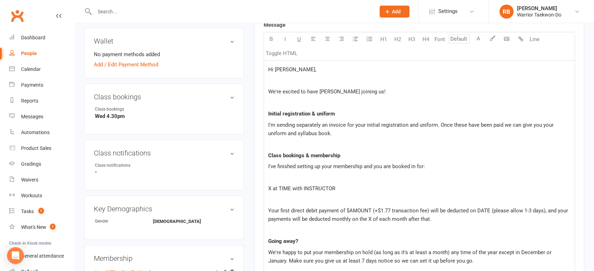
scroll to position [247, 0]
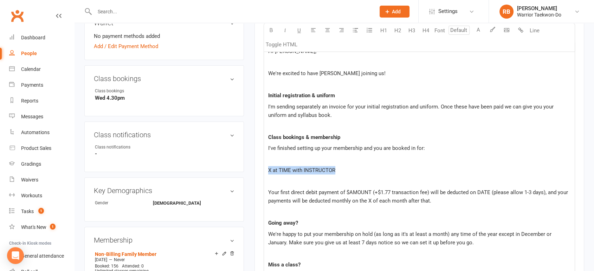
drag, startPoint x: 352, startPoint y: 169, endPoint x: 261, endPoint y: 170, distance: 91.4
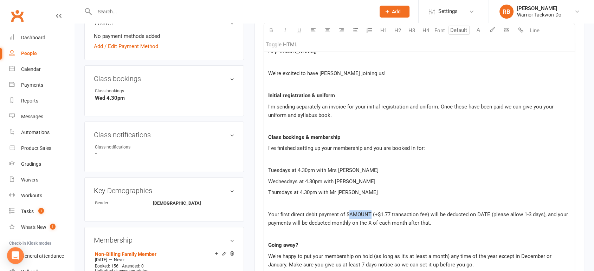
drag, startPoint x: 349, startPoint y: 213, endPoint x: 370, endPoint y: 213, distance: 20.7
click at [370, 213] on span "Your first direct debit payment of $AMOUNT (+$1.77 transaction fee) will be ded…" at bounding box center [418, 219] width 301 height 15
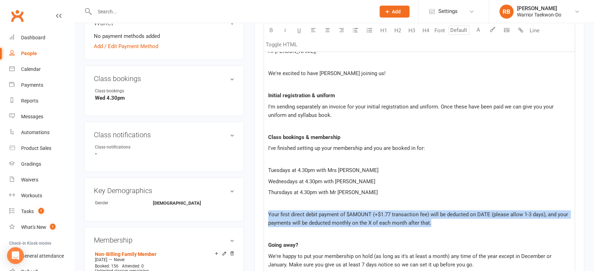
drag, startPoint x: 454, startPoint y: 221, endPoint x: 258, endPoint y: 213, distance: 196.0
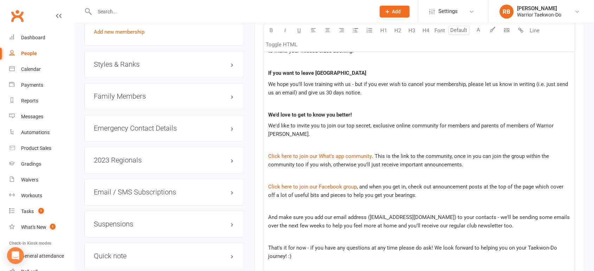
scroll to position [520, 0]
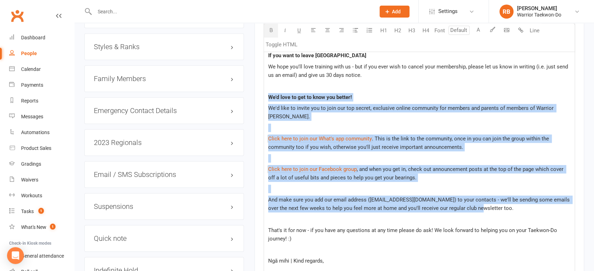
drag, startPoint x: 483, startPoint y: 211, endPoint x: 259, endPoint y: 93, distance: 252.8
click at [259, 93] on div "Activity Notes Comms Attendance Payments Waivers Tasks Automations Workouts Gra…" at bounding box center [419, 37] width 330 height 924
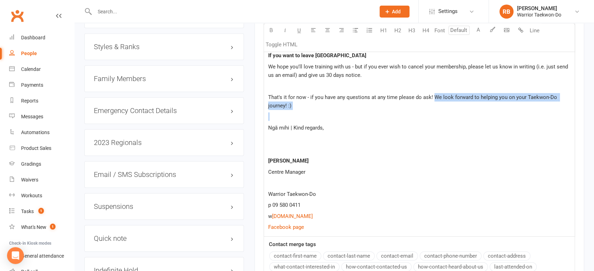
drag, startPoint x: 433, startPoint y: 95, endPoint x: 438, endPoint y: 110, distance: 15.3
click at [438, 110] on div "Hi [PERSON_NAME], We're excited to have [PERSON_NAME] joining us! Initial regis…" at bounding box center [419, 2] width 311 height 467
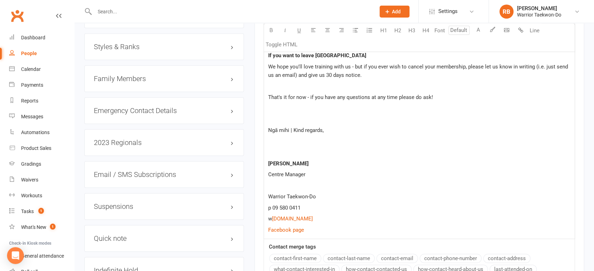
drag, startPoint x: 414, startPoint y: 97, endPoint x: 444, endPoint y: 96, distance: 29.5
click at [444, 96] on p "That's it for now - if you have any questions at any time please do ask!" at bounding box center [419, 97] width 302 height 8
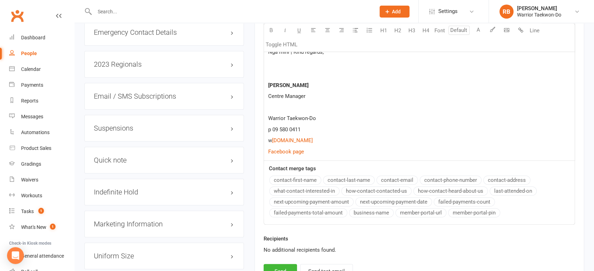
scroll to position [638, 0]
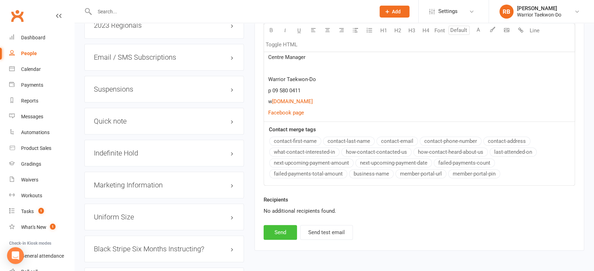
click at [279, 227] on button "Send" at bounding box center [280, 232] width 33 height 15
select select
